Goal: Answer question/provide support

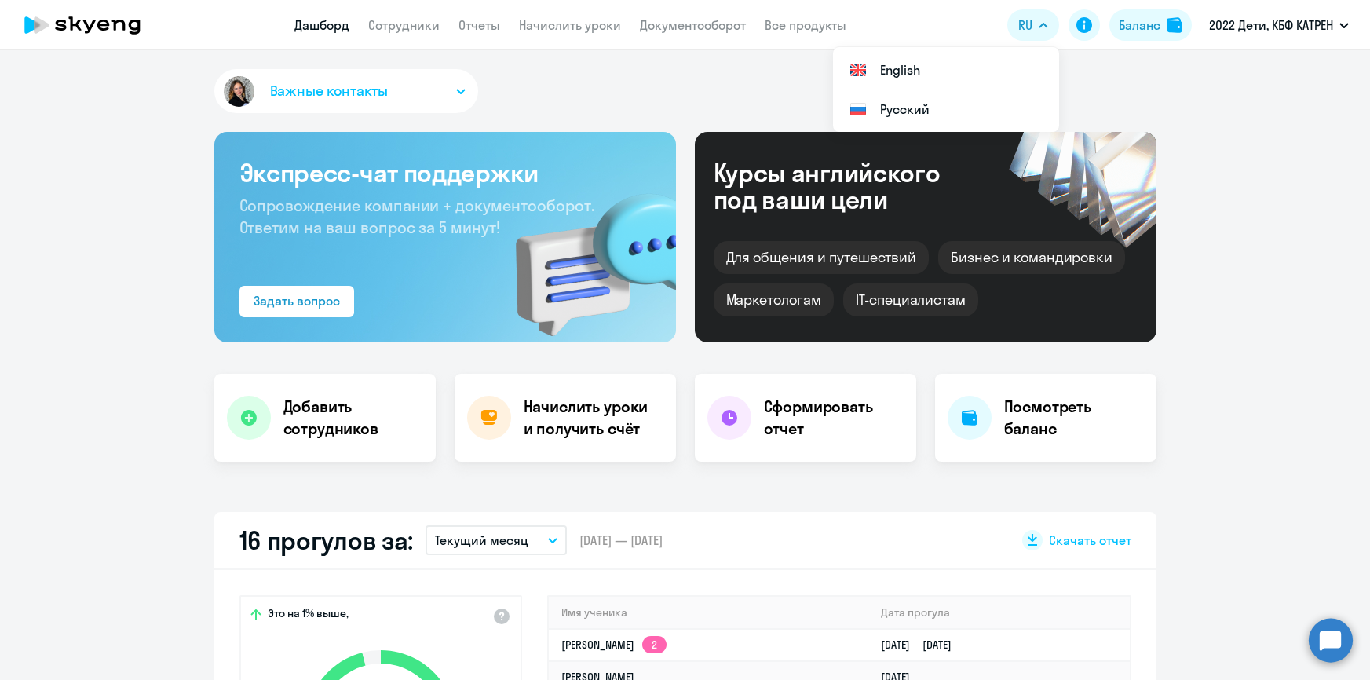
select select "30"
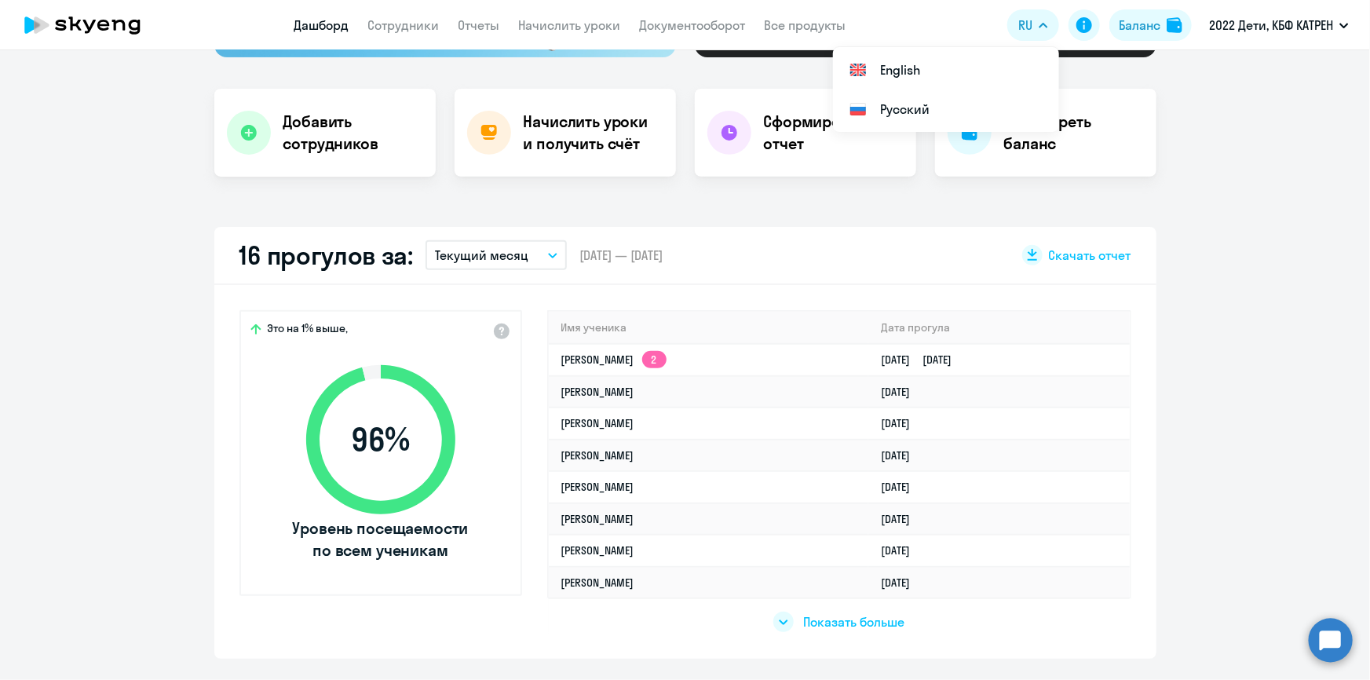
click at [1332, 648] on circle at bounding box center [1331, 640] width 44 height 44
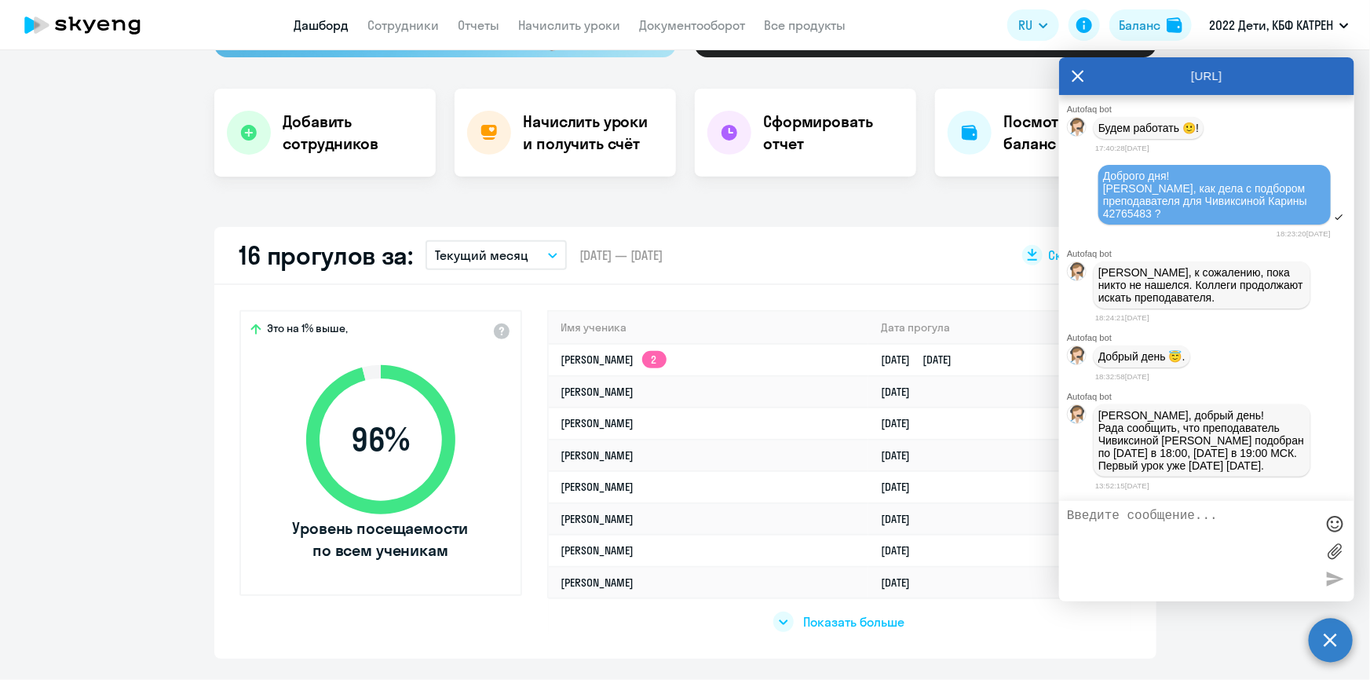
scroll to position [65346, 0]
click at [1156, 532] on textarea at bounding box center [1191, 551] width 248 height 85
click at [1141, 528] on textarea at bounding box center [1191, 551] width 248 height 85
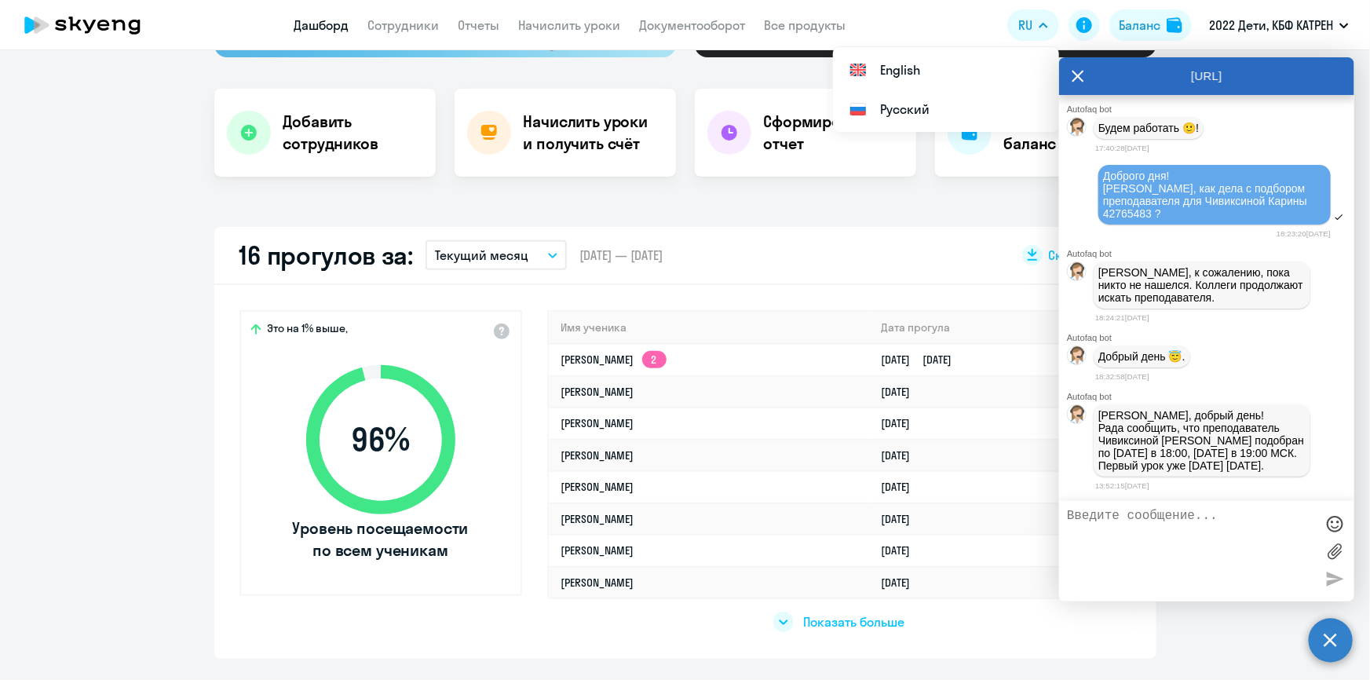
click at [1106, 541] on textarea at bounding box center [1191, 551] width 248 height 85
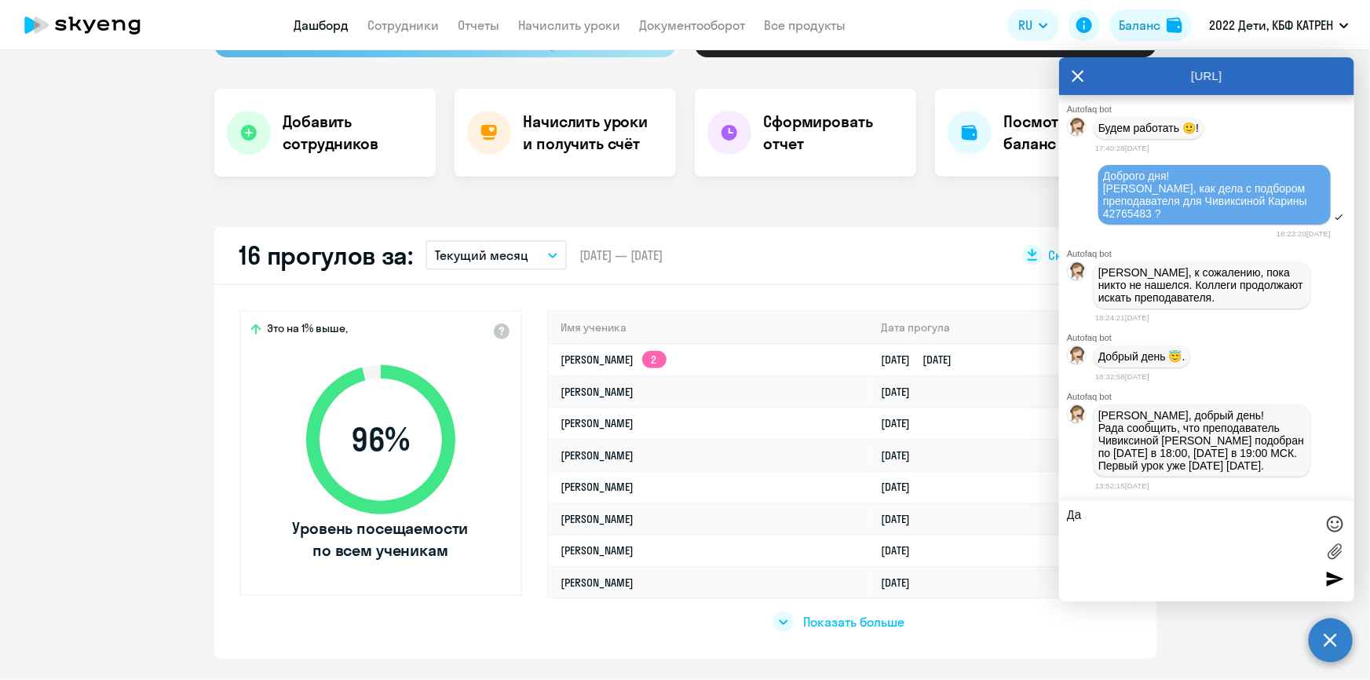
type textarea "Д"
click at [1328, 528] on div at bounding box center [1335, 524] width 24 height 24
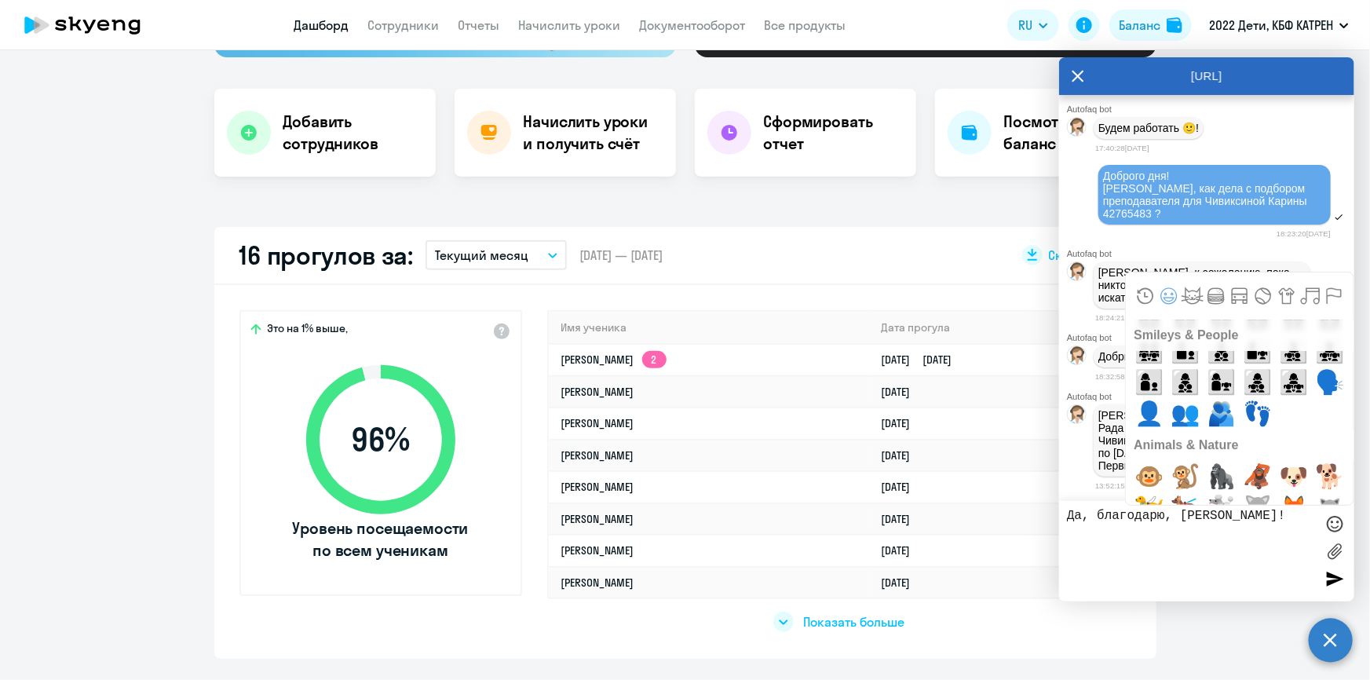
scroll to position [2784, 0]
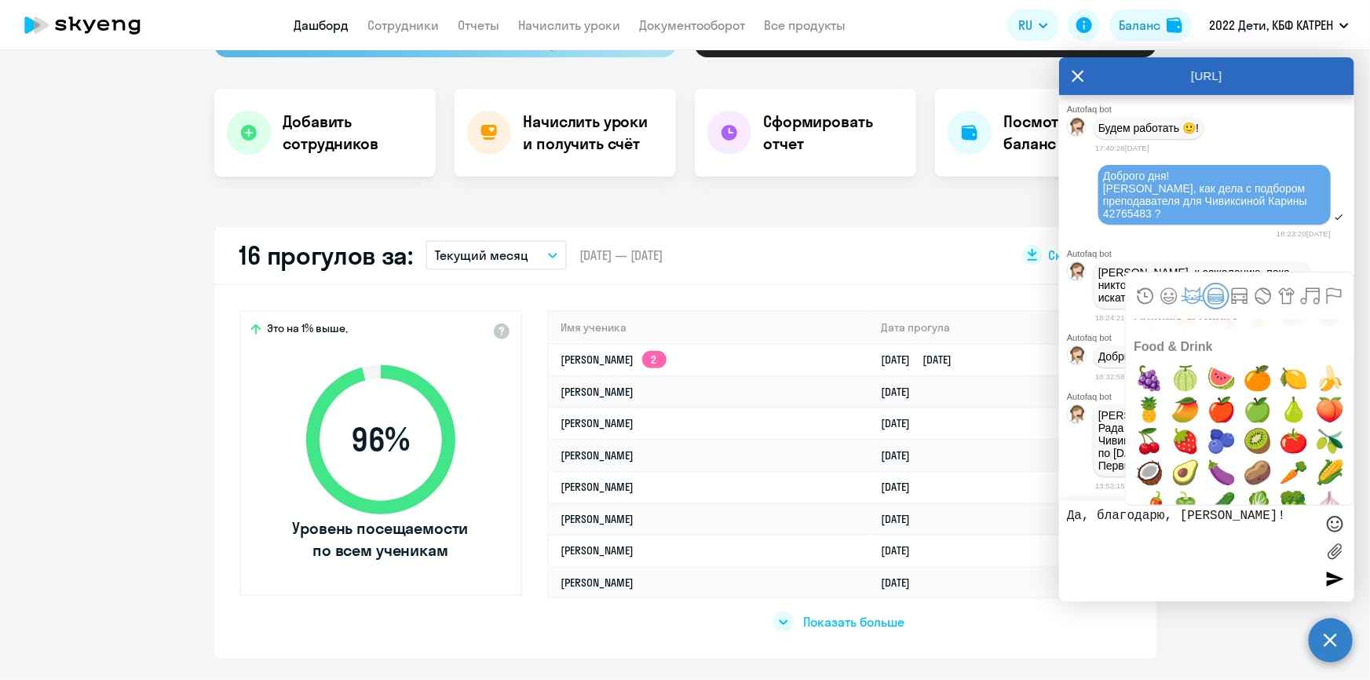
click at [1226, 295] on button "Food & Drink" at bounding box center [1217, 296] width 24 height 24
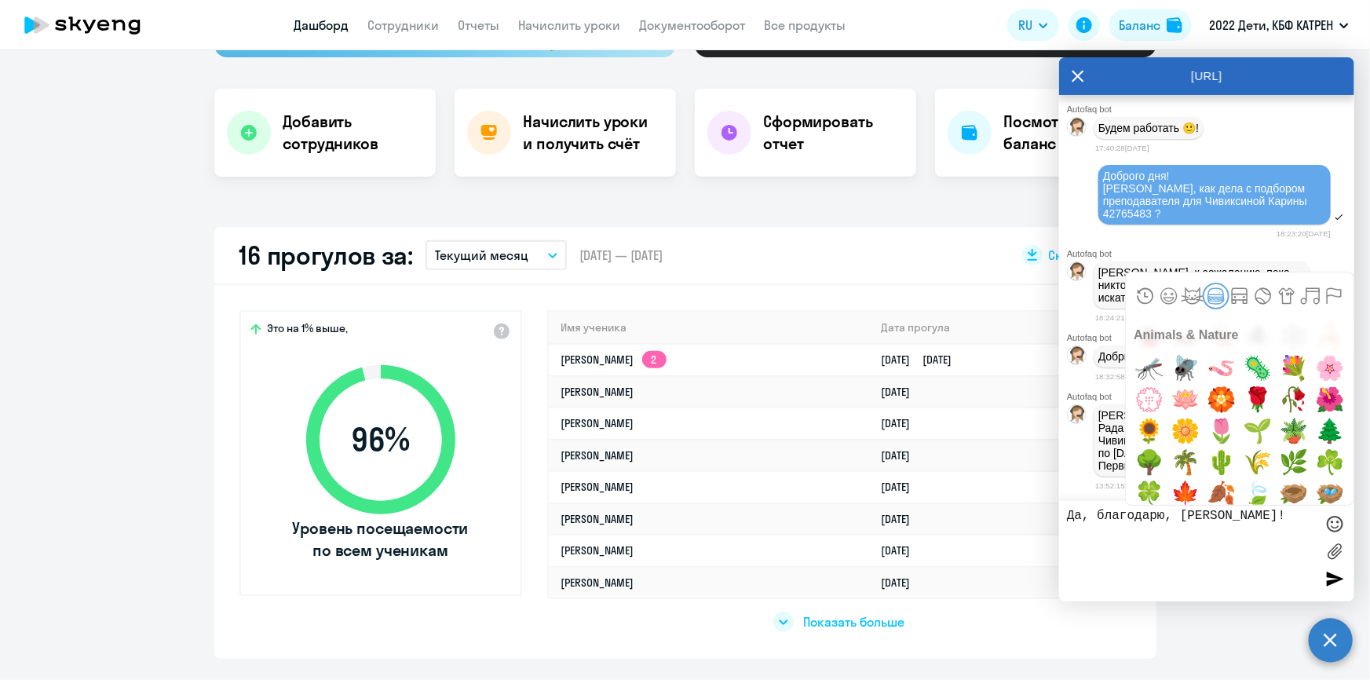
scroll to position [3366, 0]
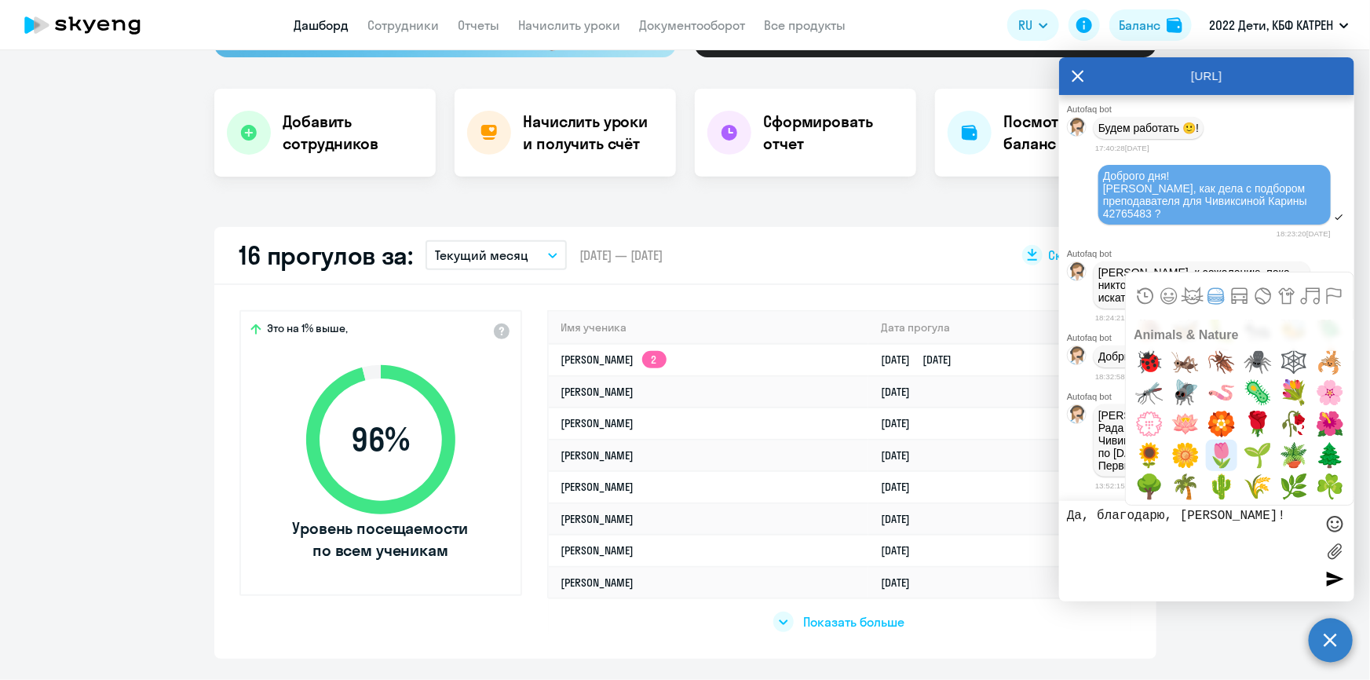
click at [1220, 455] on span "🌷" at bounding box center [1222, 455] width 37 height 31
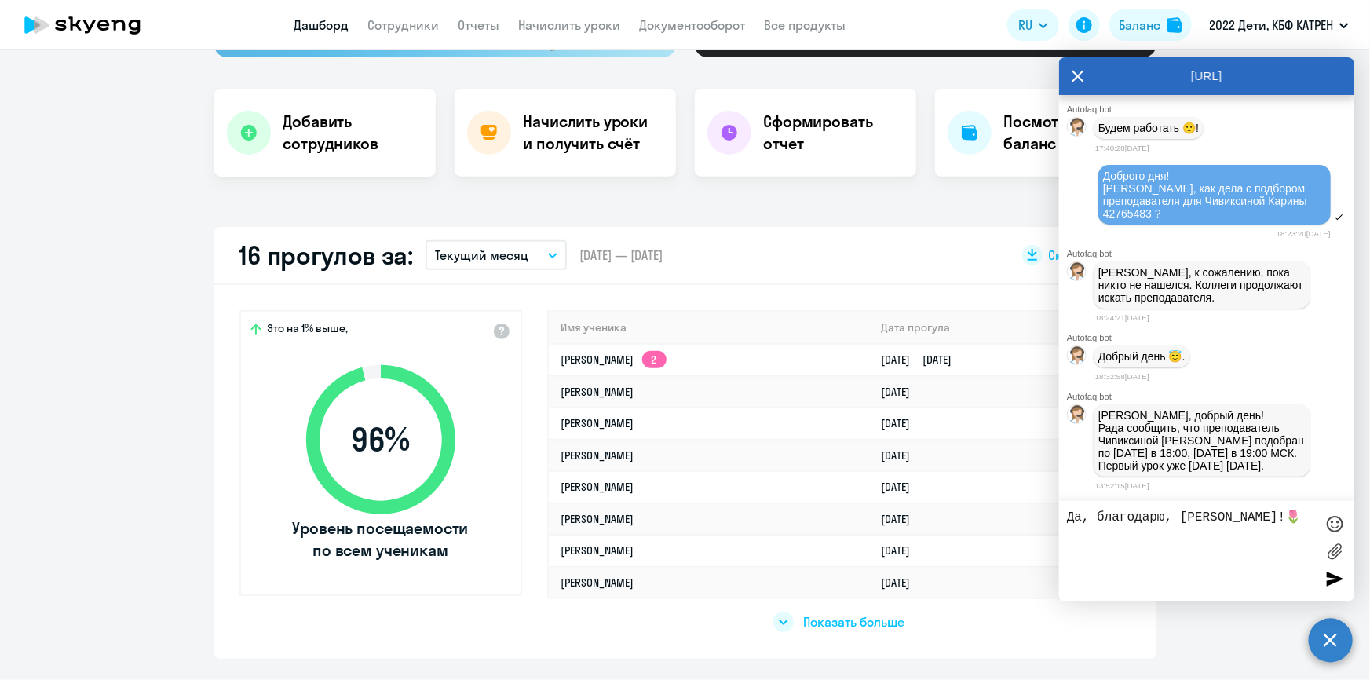
click at [1247, 518] on textarea "Да, благодарю, [PERSON_NAME]!🌷" at bounding box center [1191, 551] width 248 height 85
type textarea "Да, благодарю, [PERSON_NAME]!🌷"
click at [1068, 521] on textarea "Да, благодарю, [PERSON_NAME]!🌷" at bounding box center [1191, 551] width 248 height 85
click at [1261, 521] on textarea "Да, благодарю, [PERSON_NAME]!🌷" at bounding box center [1191, 551] width 248 height 85
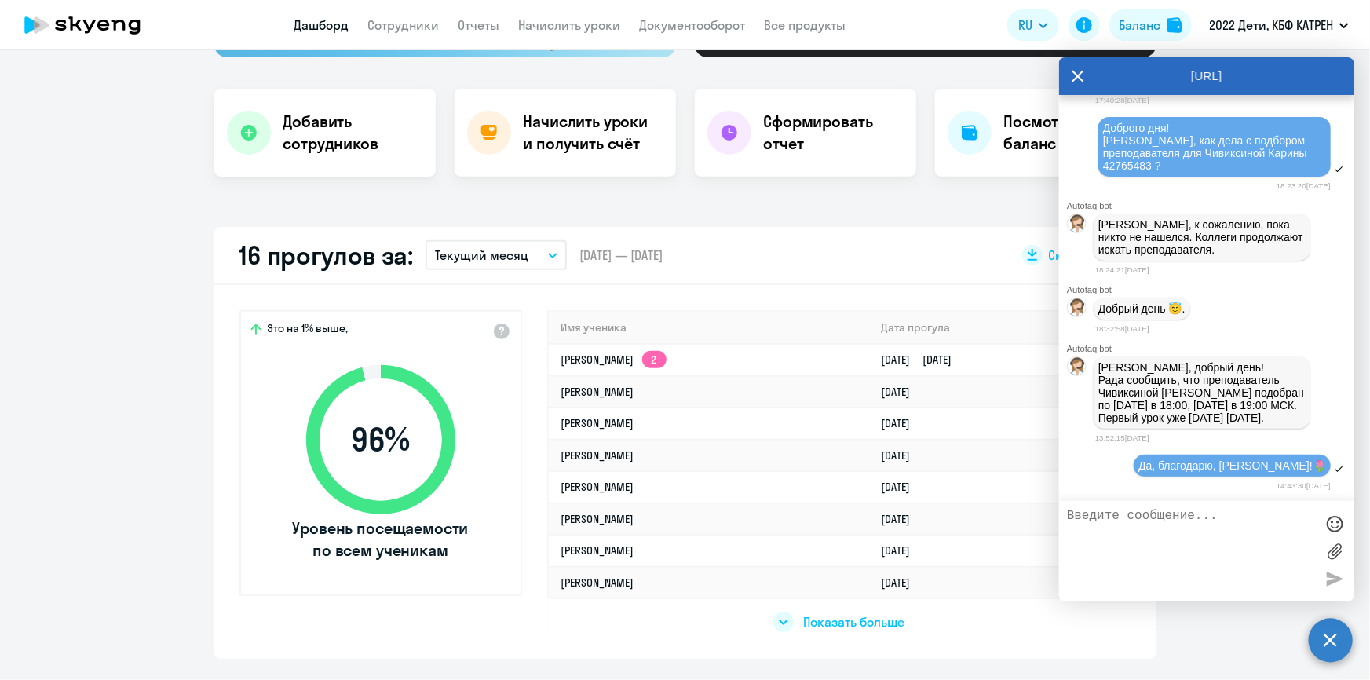
scroll to position [65397, 0]
type textarea "З"
type textarea "Добрый день! :)"
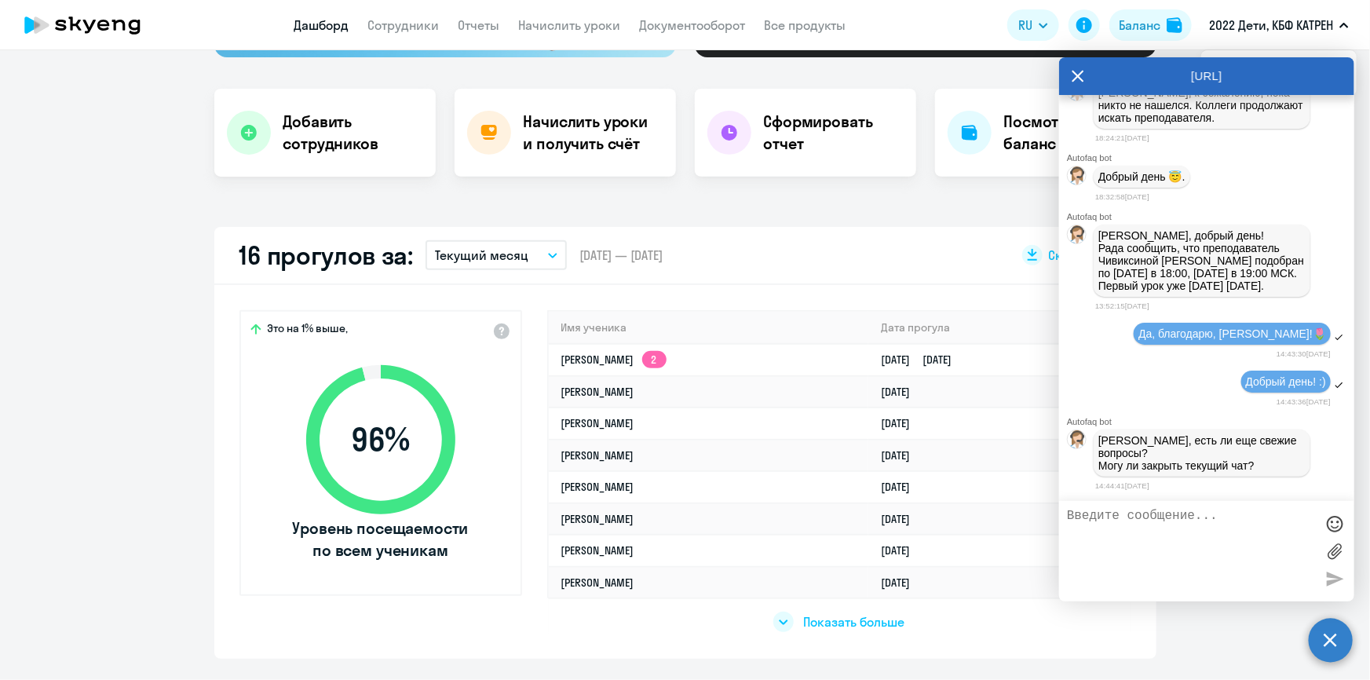
scroll to position [65530, 0]
click at [321, 24] on link "Дашборд" at bounding box center [321, 25] width 55 height 16
click at [1128, 507] on div at bounding box center [1206, 551] width 295 height 101
click at [1131, 524] on textarea at bounding box center [1191, 551] width 248 height 85
type textarea "д"
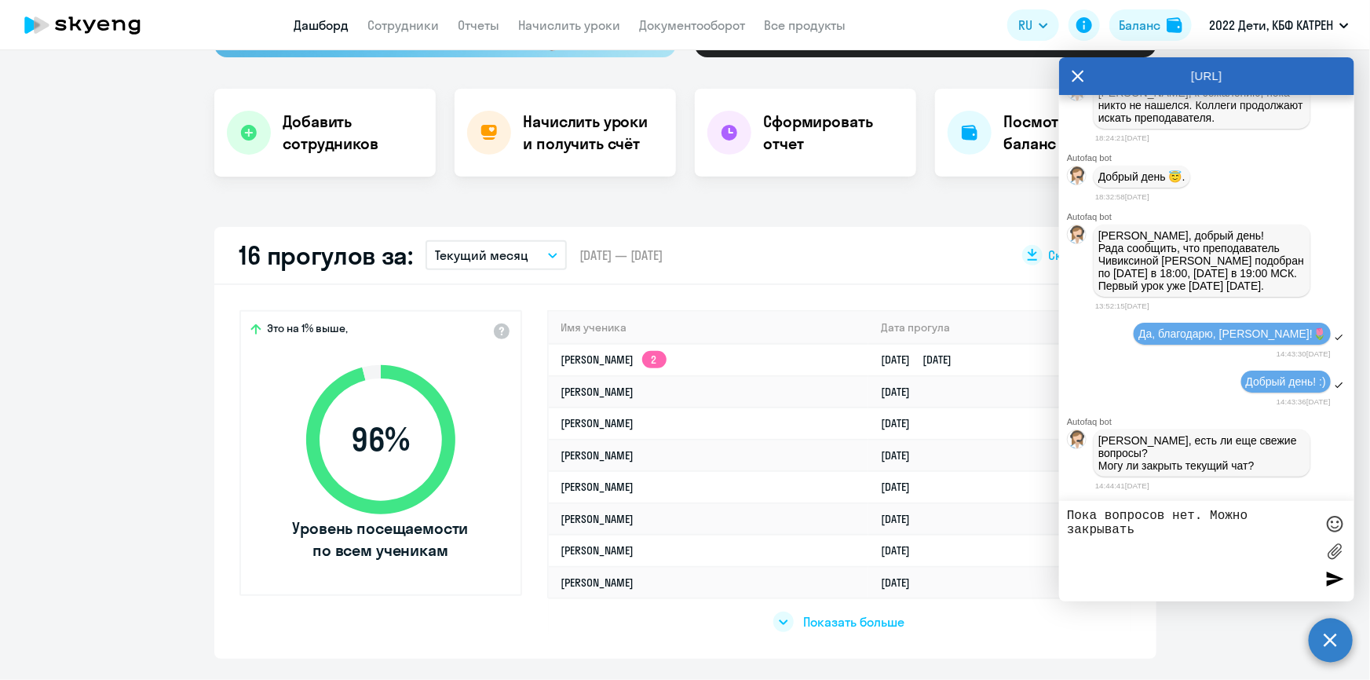
type textarea "Пока вопросов нет. Можно закрывать"
click at [1340, 573] on div at bounding box center [1335, 579] width 24 height 24
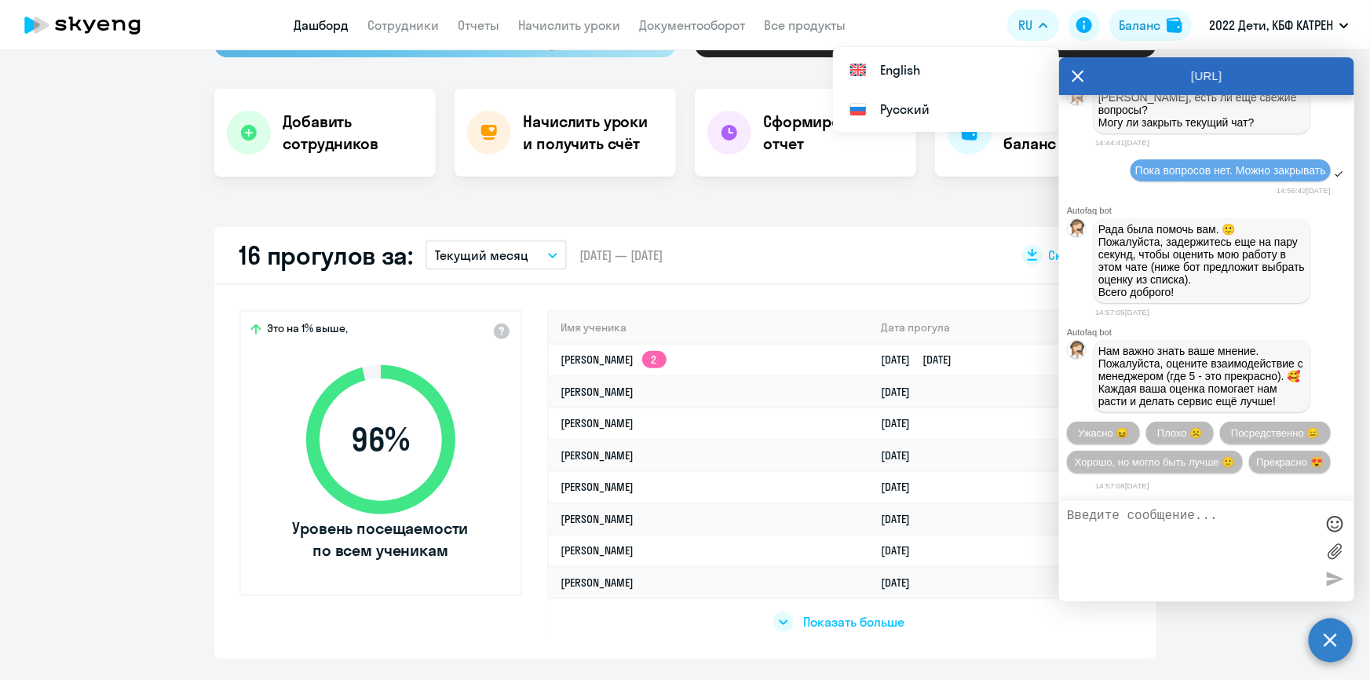
scroll to position [65941, 0]
click at [1257, 461] on span "Прекрасно 😍" at bounding box center [1290, 462] width 66 height 12
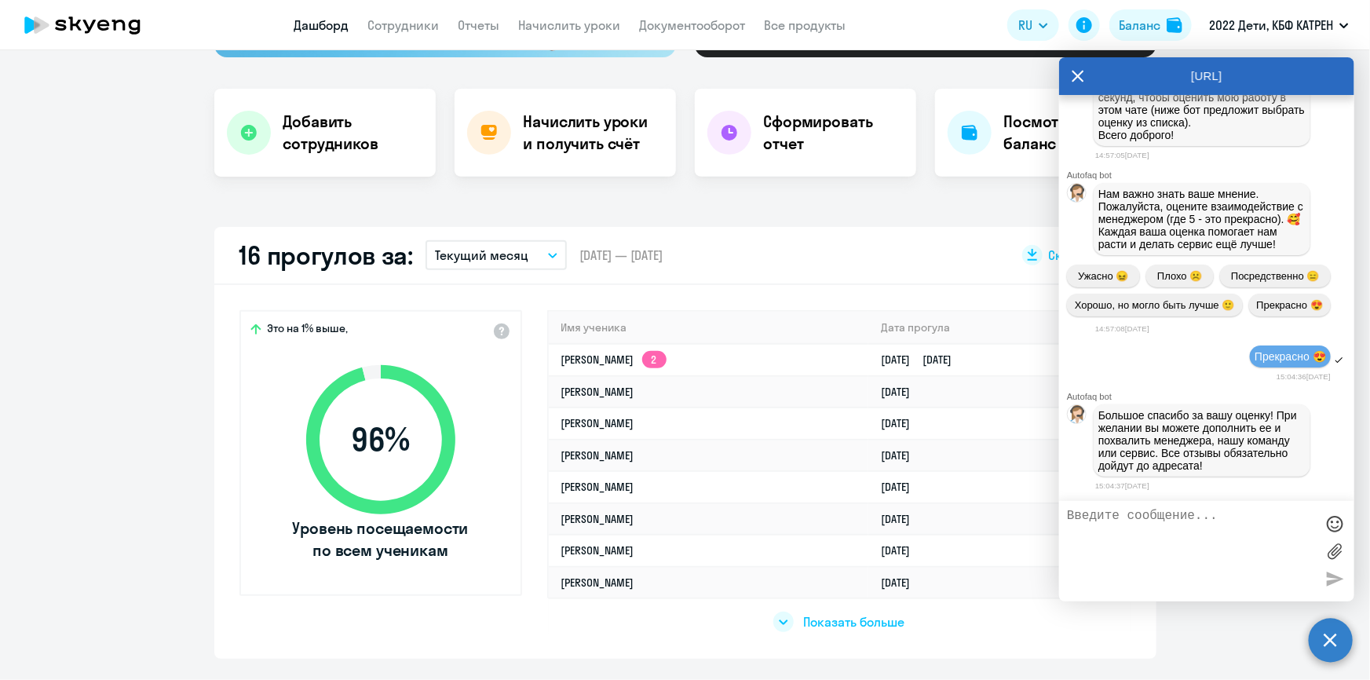
scroll to position [66102, 0]
click at [327, 21] on link "Дашборд" at bounding box center [321, 25] width 55 height 16
click at [410, 23] on link "Сотрудники" at bounding box center [403, 25] width 71 height 16
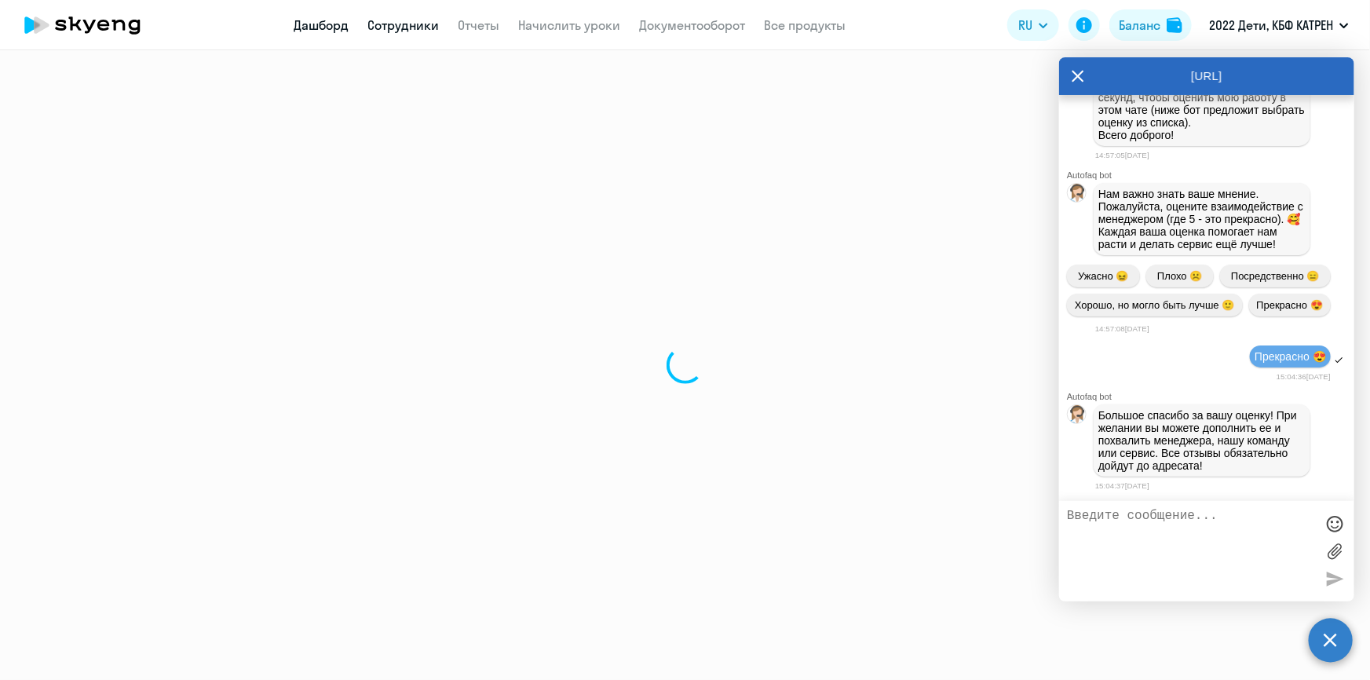
select select "30"
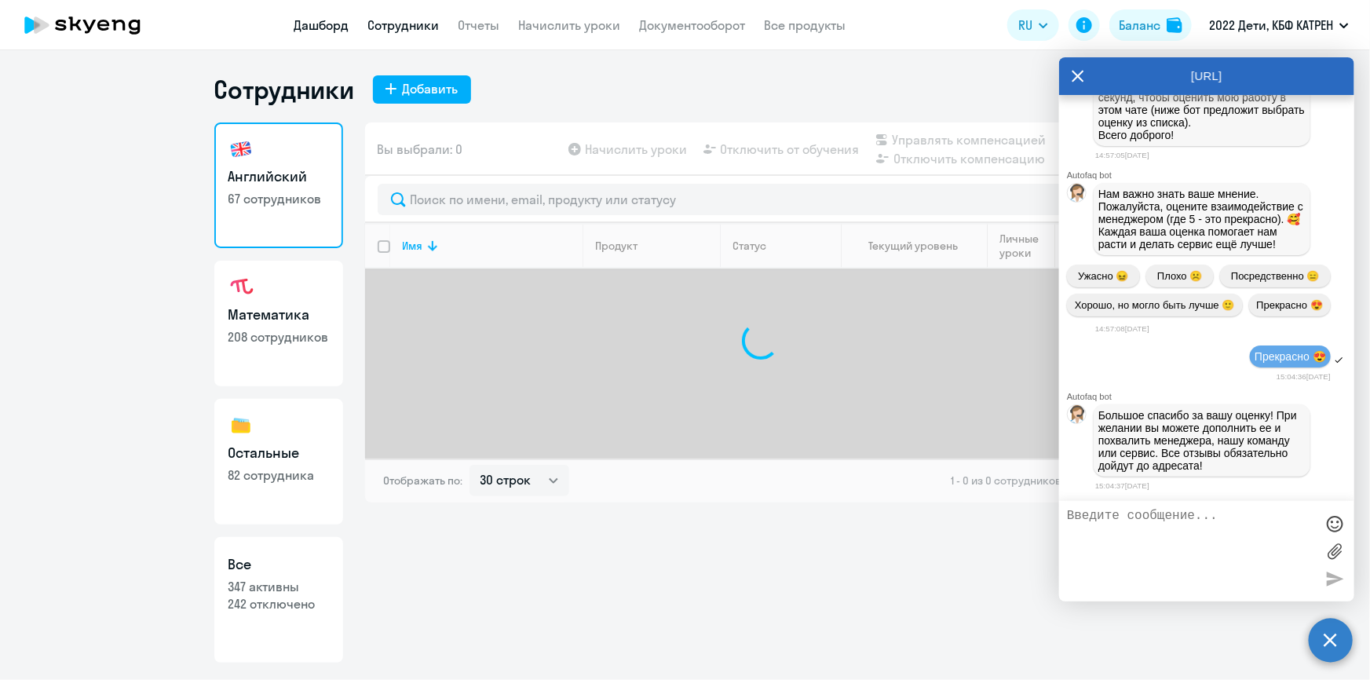
click at [325, 23] on link "Дашборд" at bounding box center [321, 25] width 55 height 16
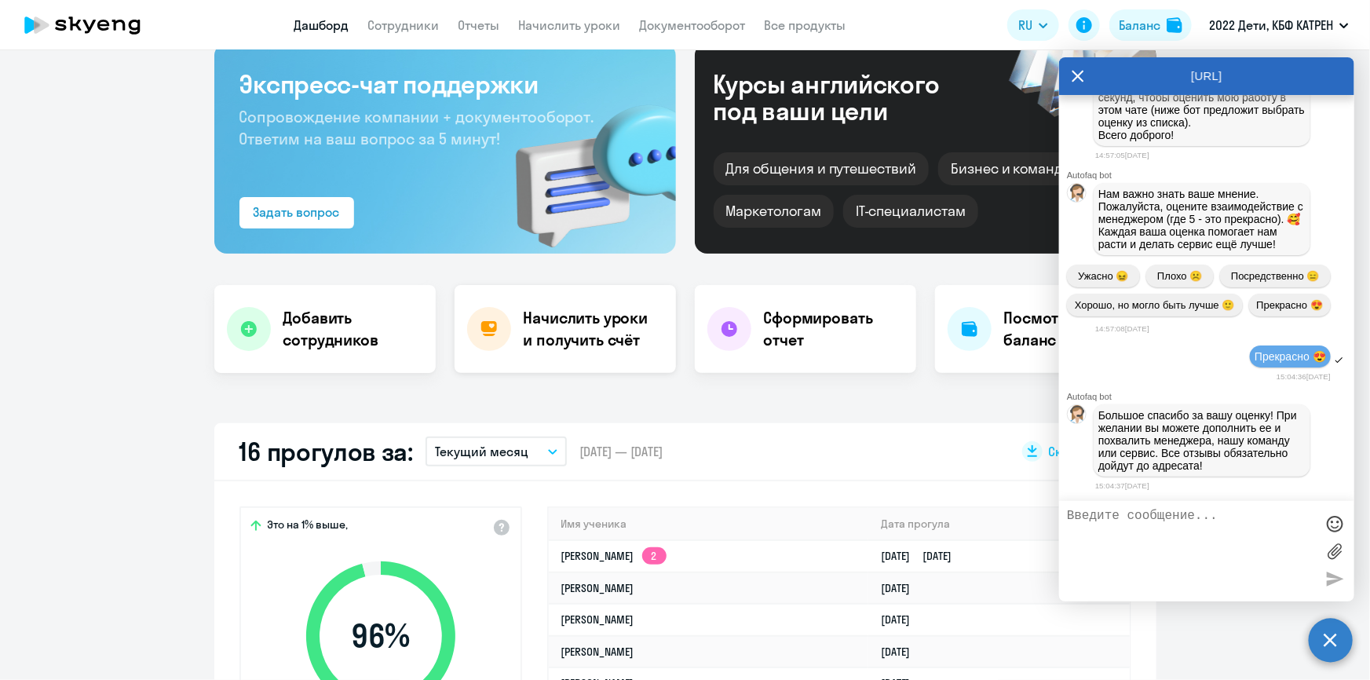
scroll to position [285, 0]
